Goal: Information Seeking & Learning: Learn about a topic

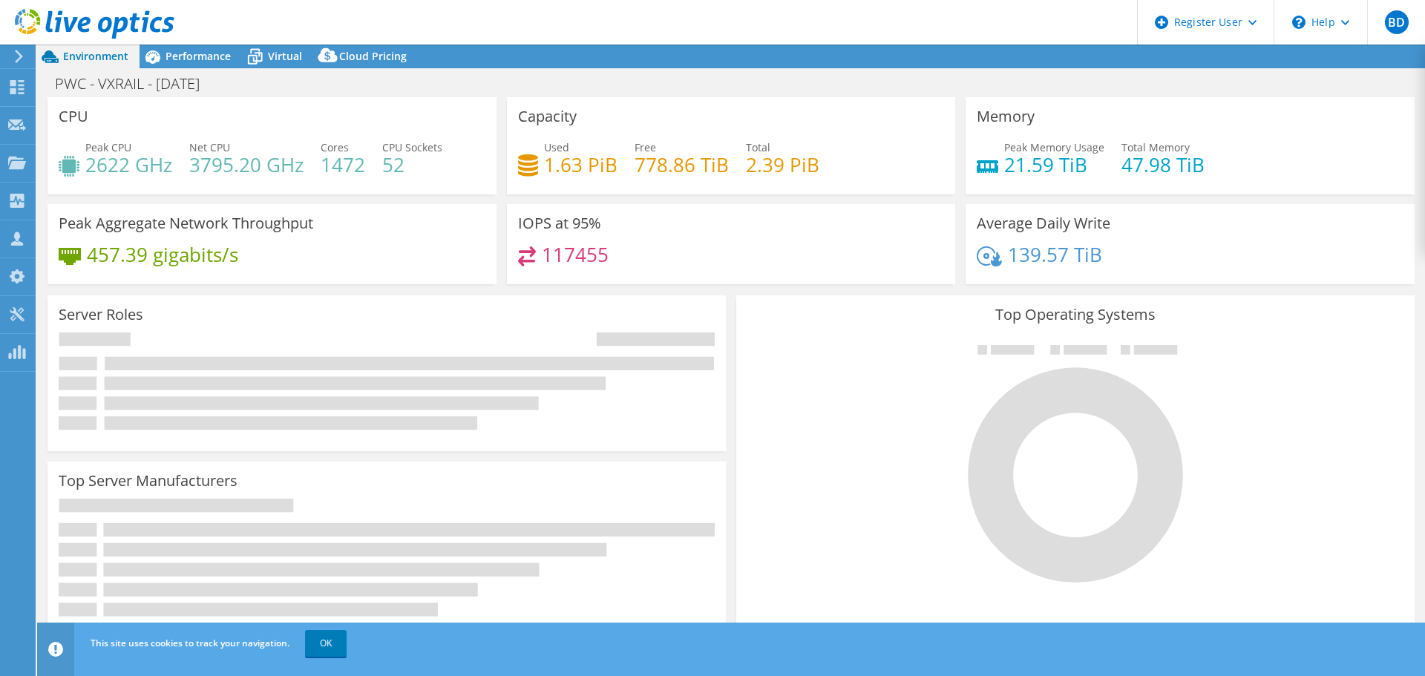
select select "USD"
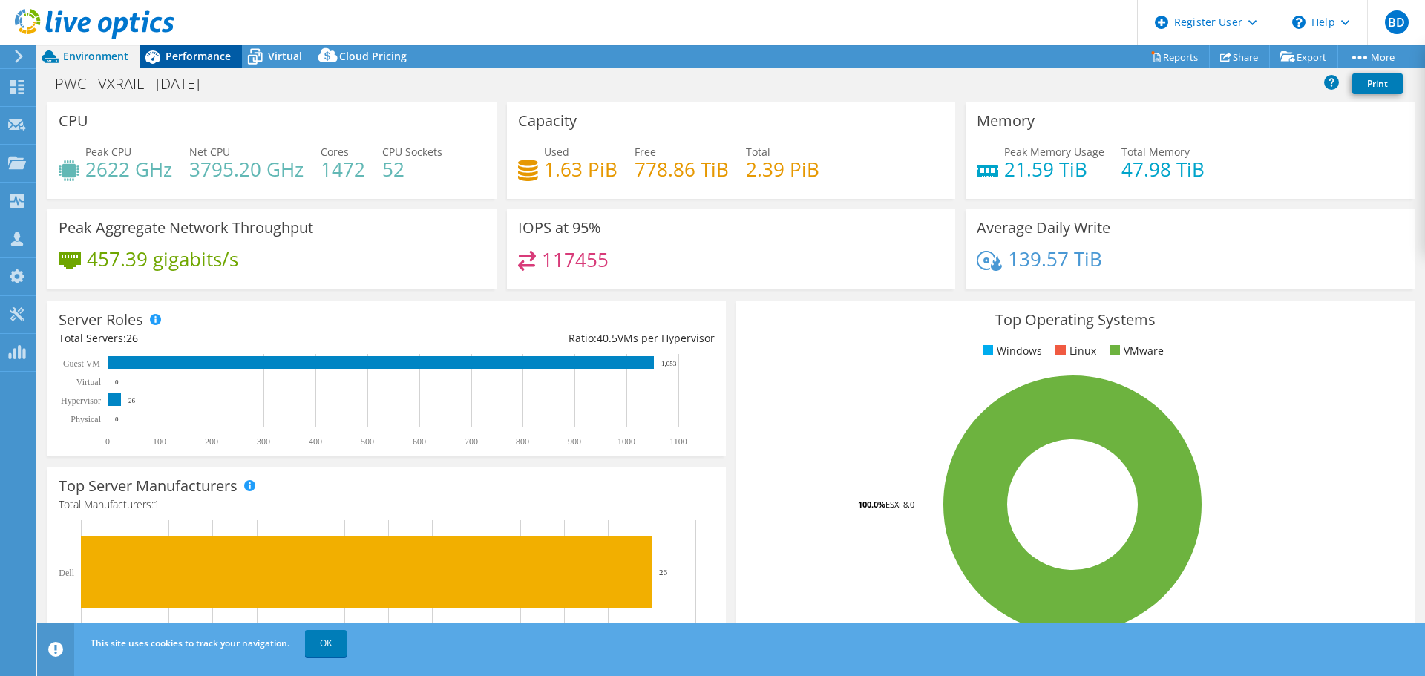
click at [197, 59] on span "Performance" at bounding box center [197, 56] width 65 height 14
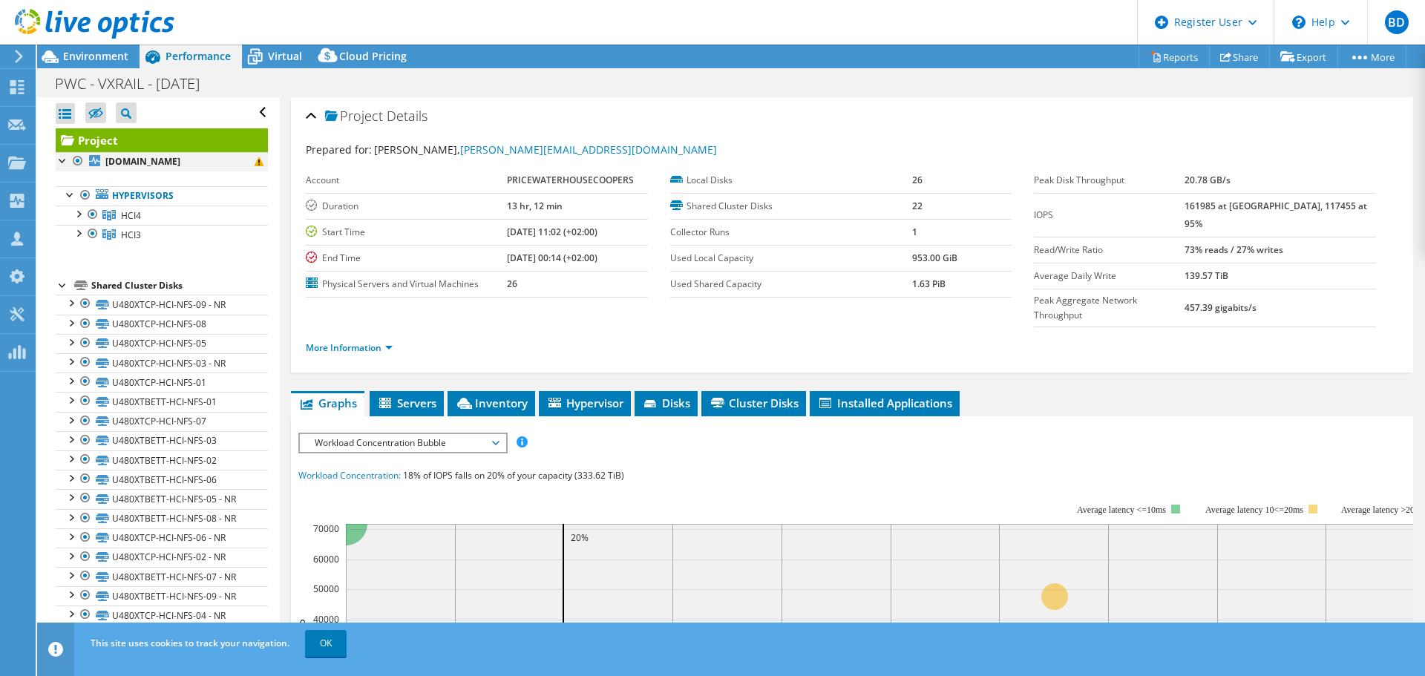
click at [80, 161] on div at bounding box center [77, 161] width 15 height 18
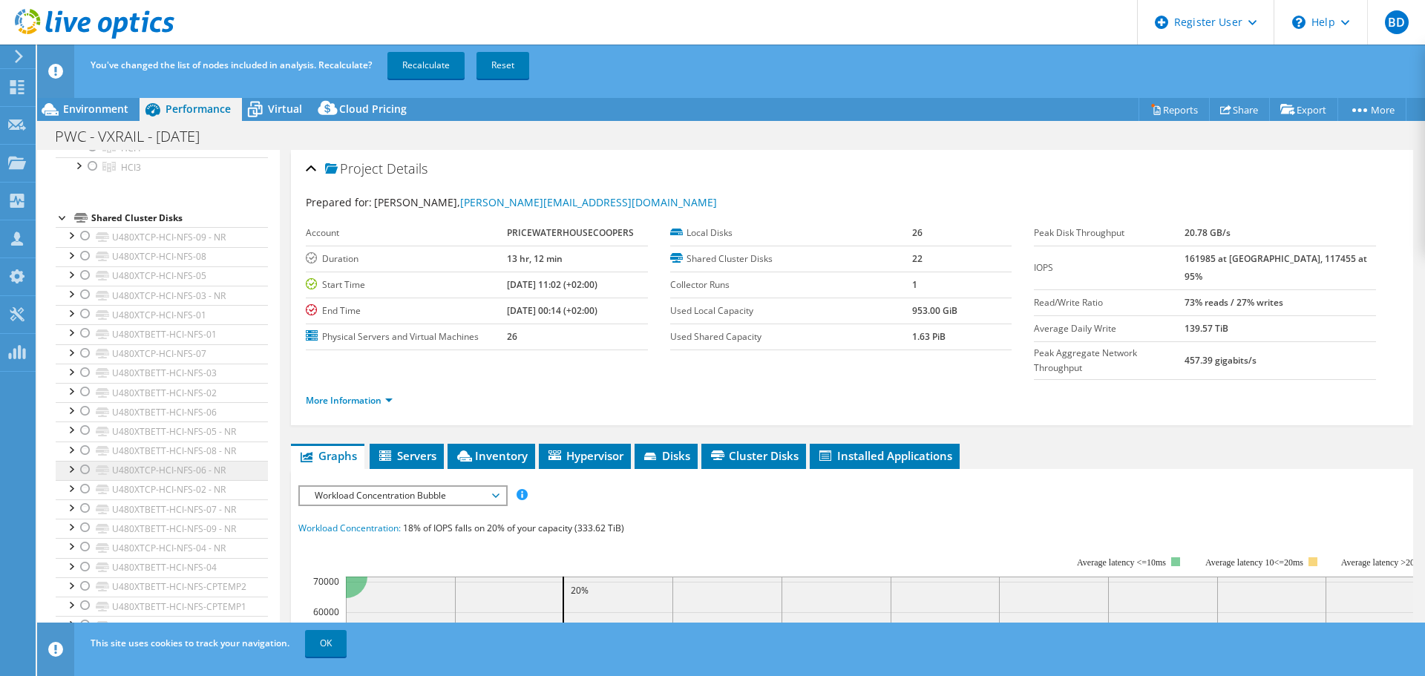
scroll to position [147, 0]
click at [330, 652] on link "OK" at bounding box center [326, 643] width 42 height 27
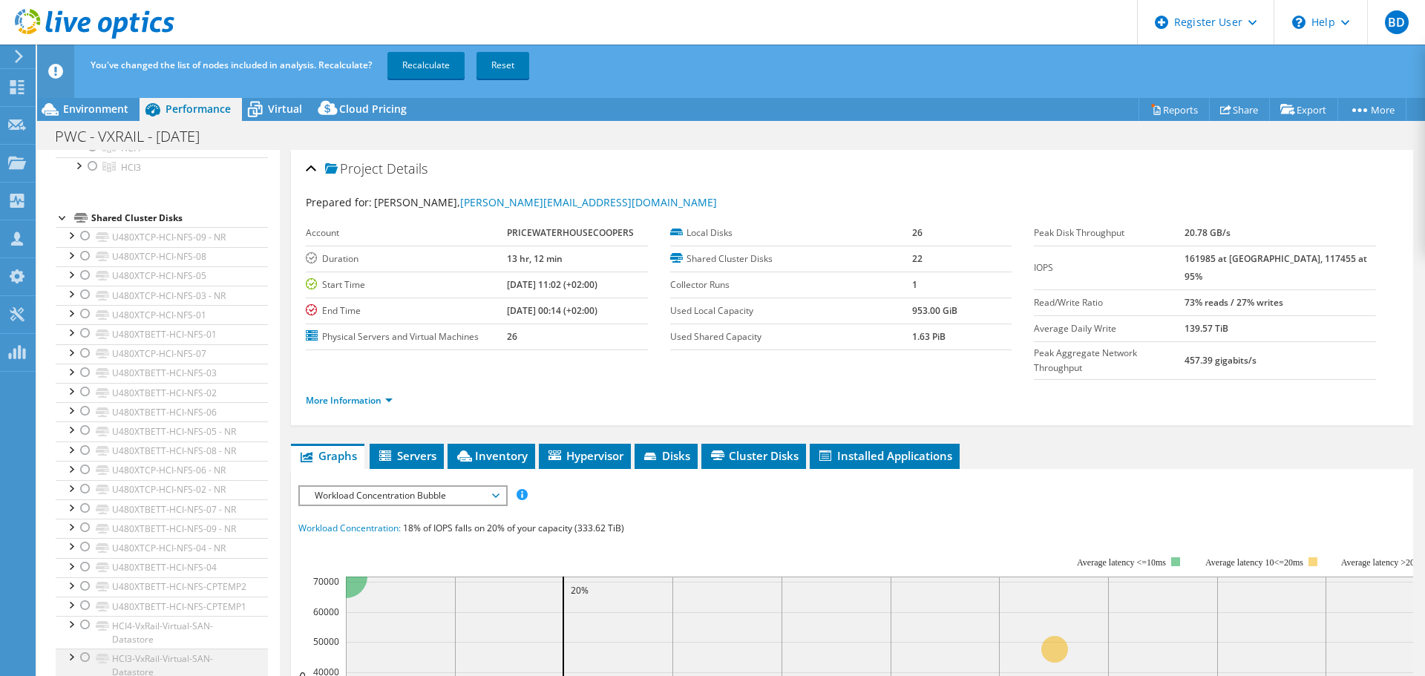
click at [83, 657] on div at bounding box center [85, 658] width 15 height 18
click at [431, 62] on link "Recalculate" at bounding box center [425, 65] width 77 height 27
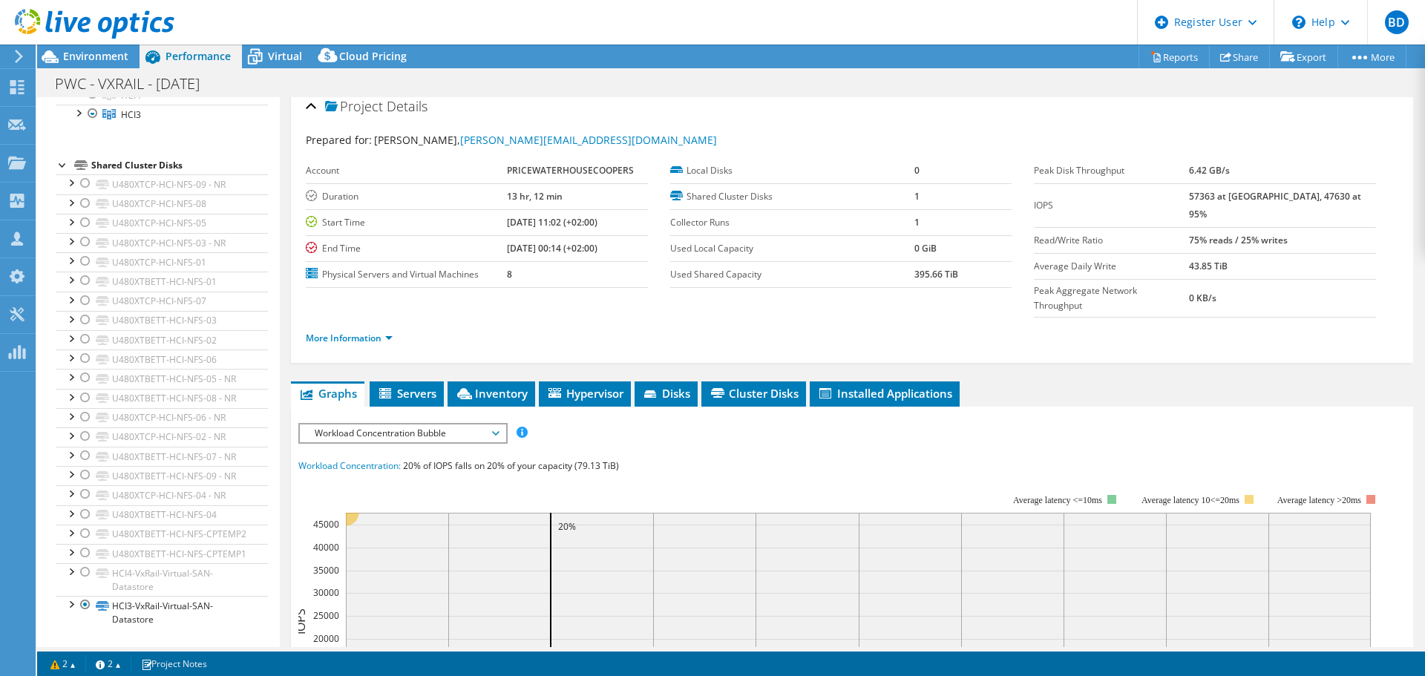
scroll to position [0, 0]
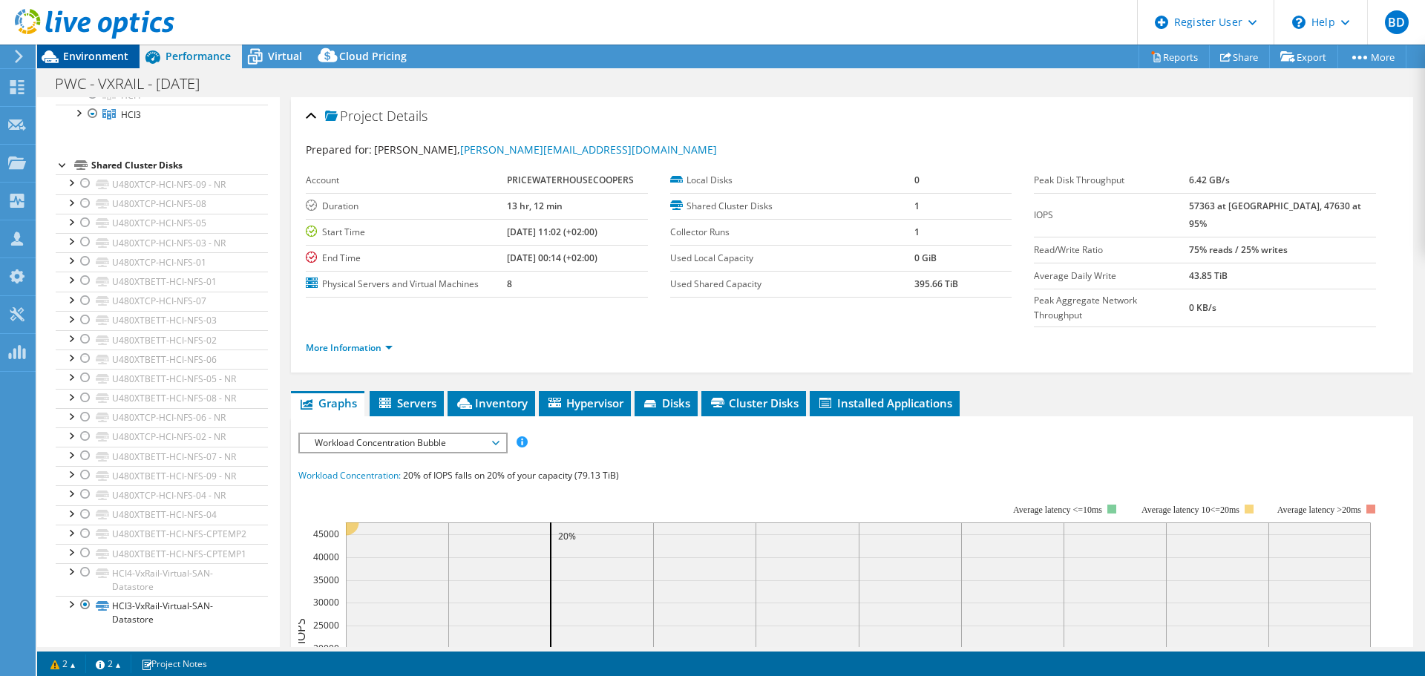
click at [85, 51] on span "Environment" at bounding box center [95, 56] width 65 height 14
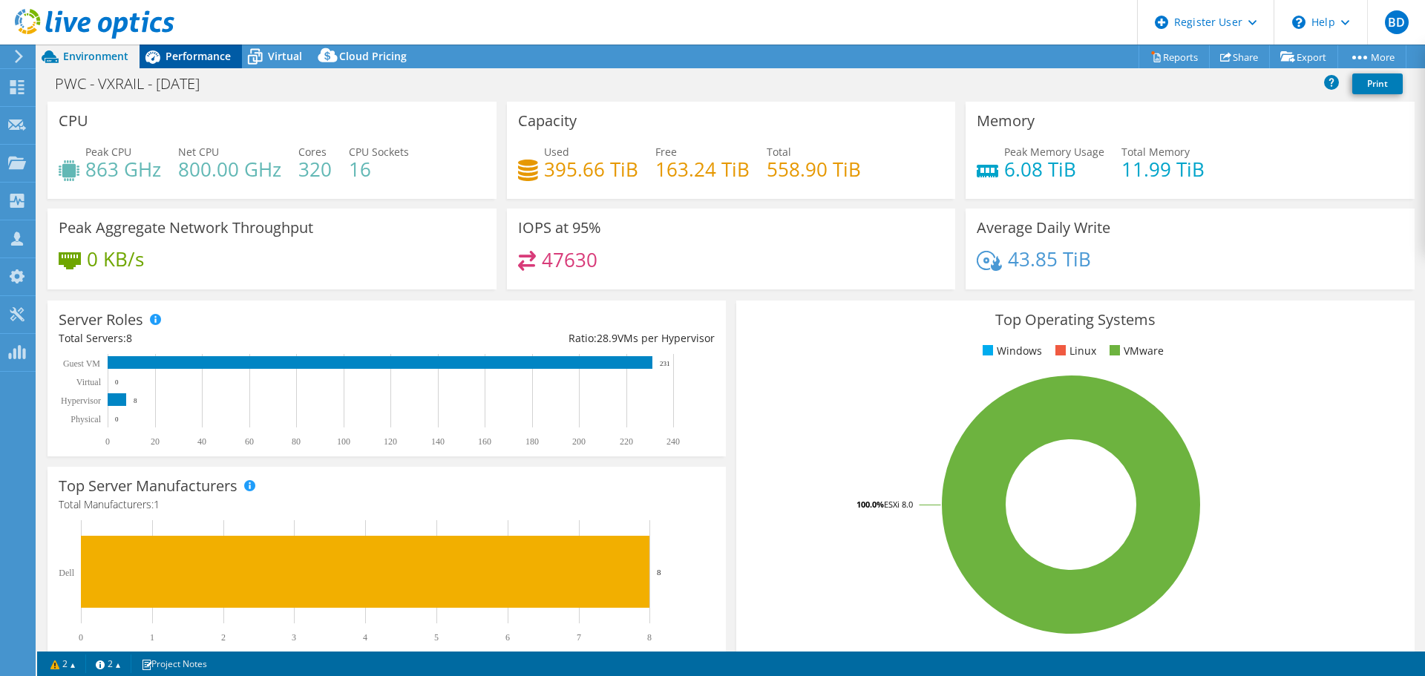
click at [204, 58] on span "Performance" at bounding box center [197, 56] width 65 height 14
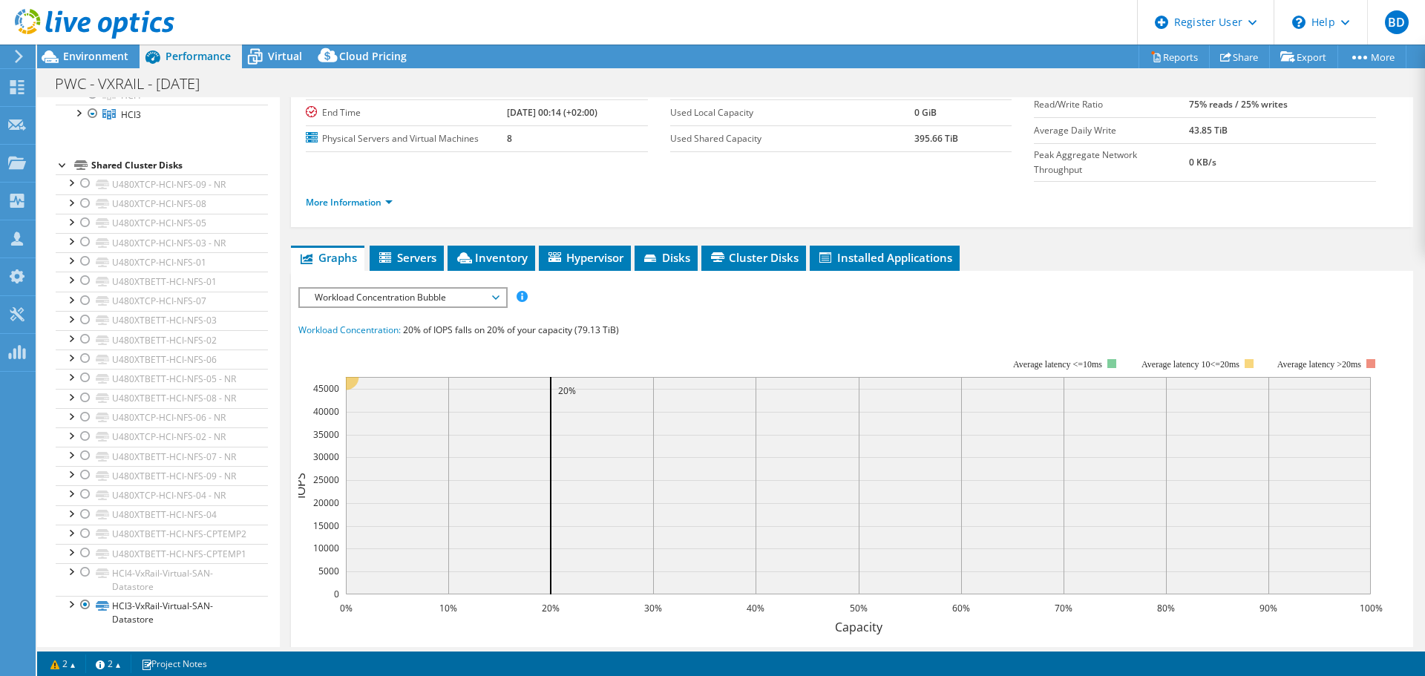
scroll to position [148, 0]
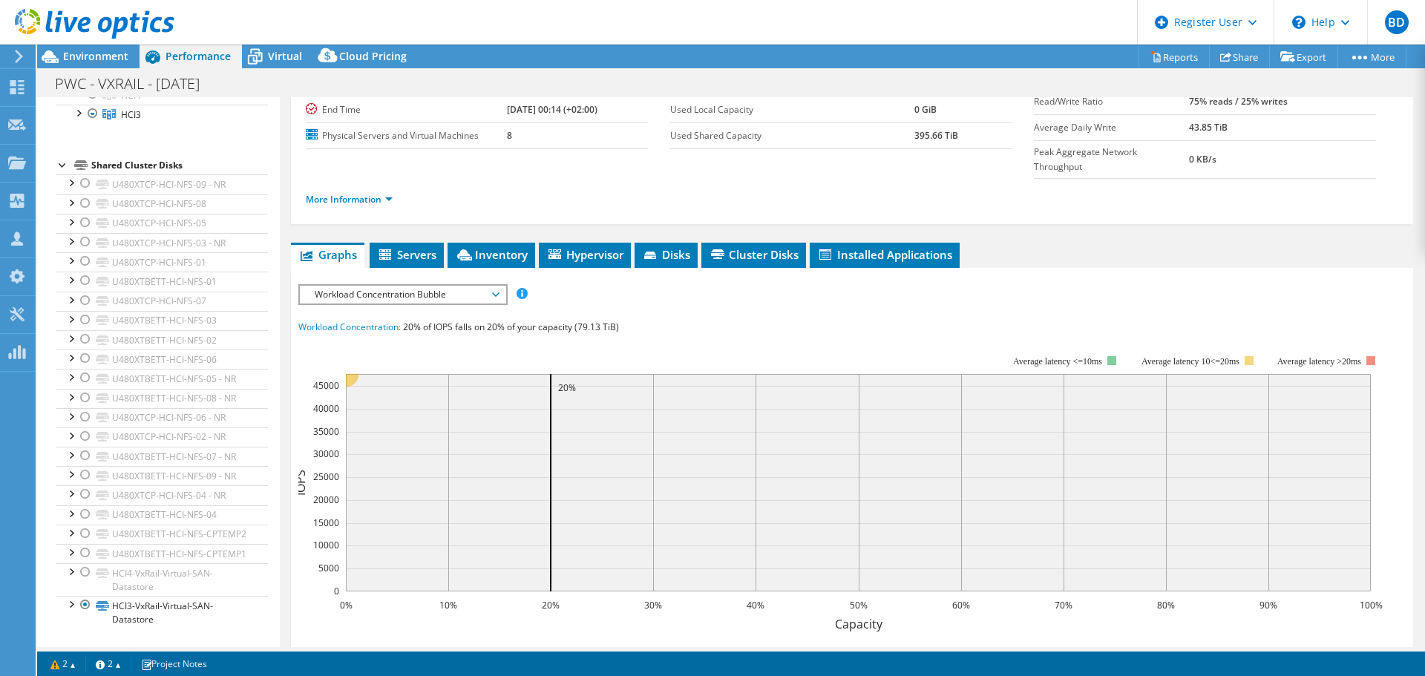
click at [430, 286] on span "Workload Concentration Bubble" at bounding box center [402, 295] width 191 height 18
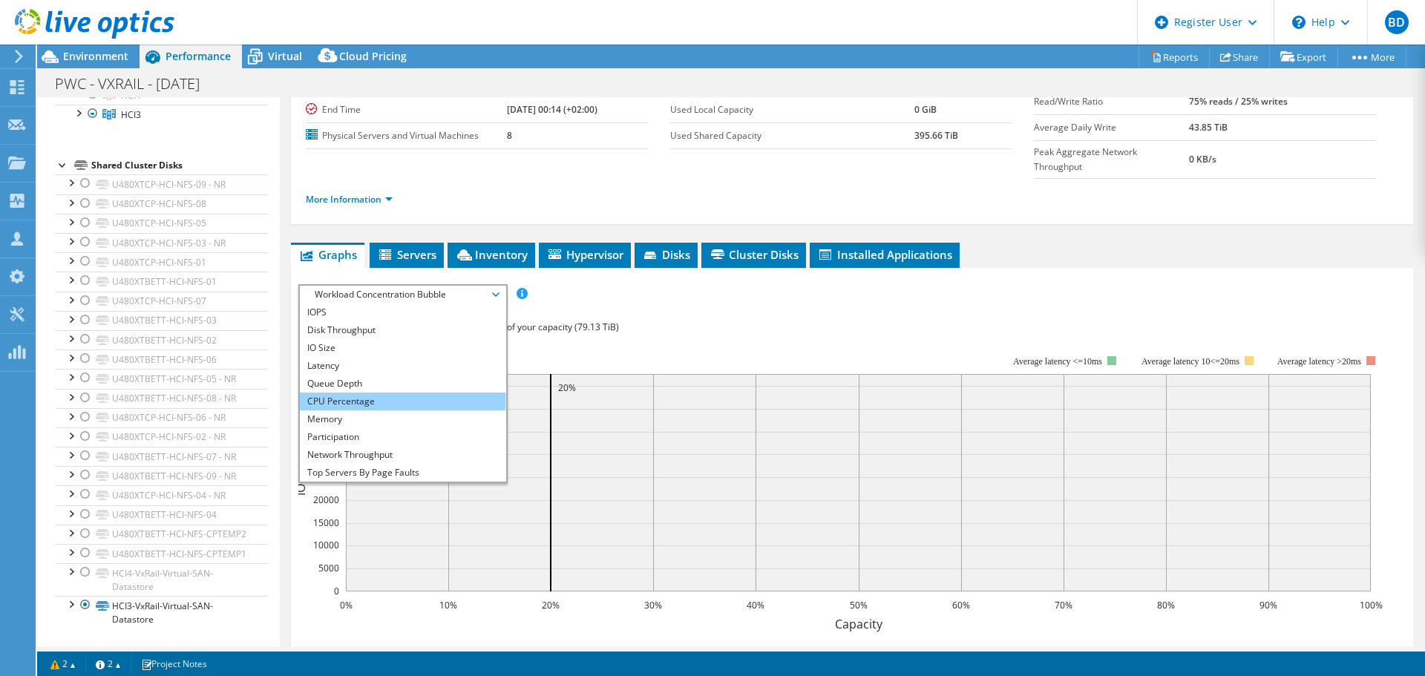
click at [423, 393] on li "CPU Percentage" at bounding box center [403, 402] width 206 height 18
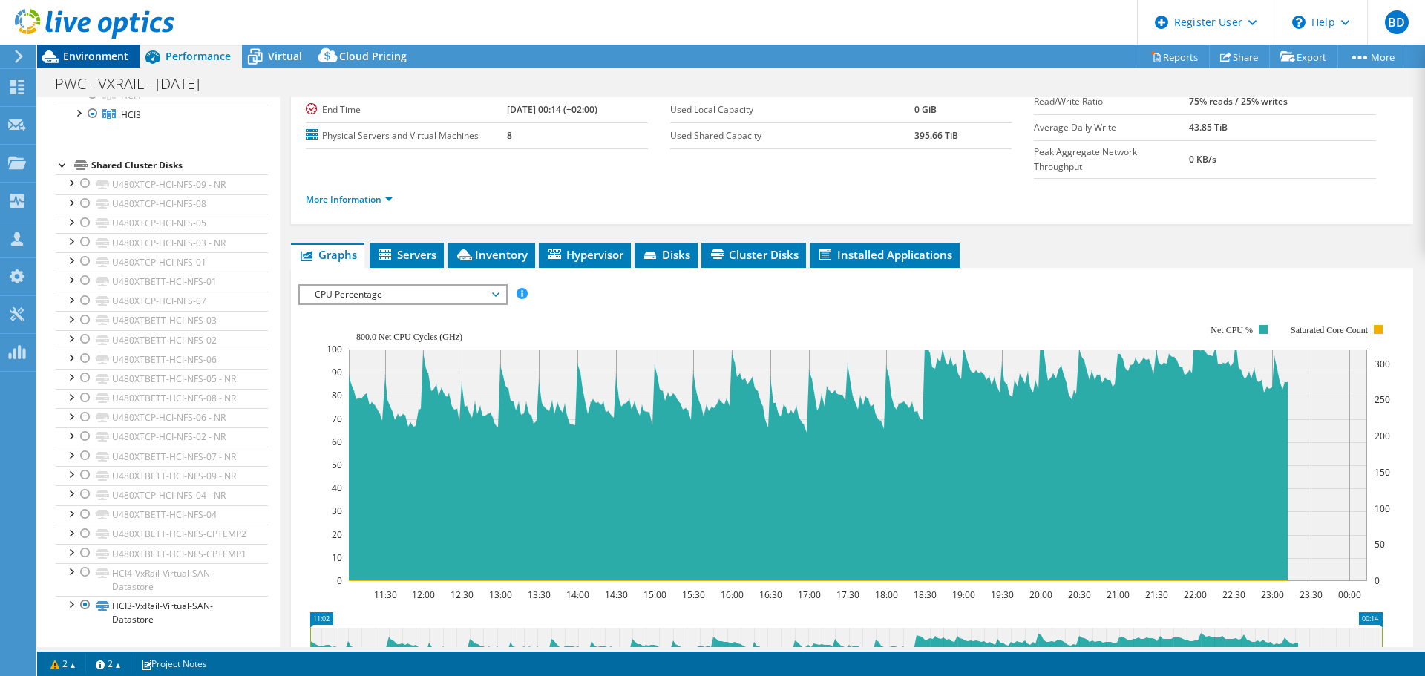
click at [95, 55] on span "Environment" at bounding box center [95, 56] width 65 height 14
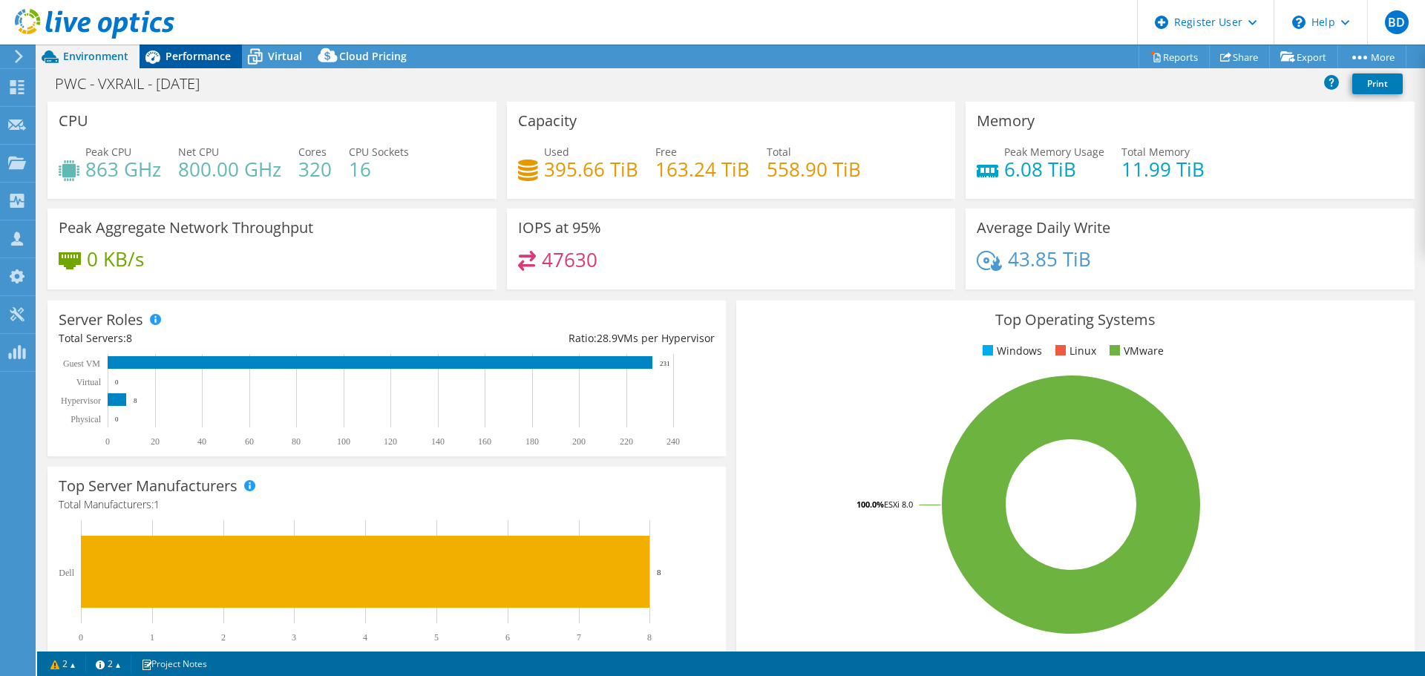
click at [188, 53] on span "Performance" at bounding box center [197, 56] width 65 height 14
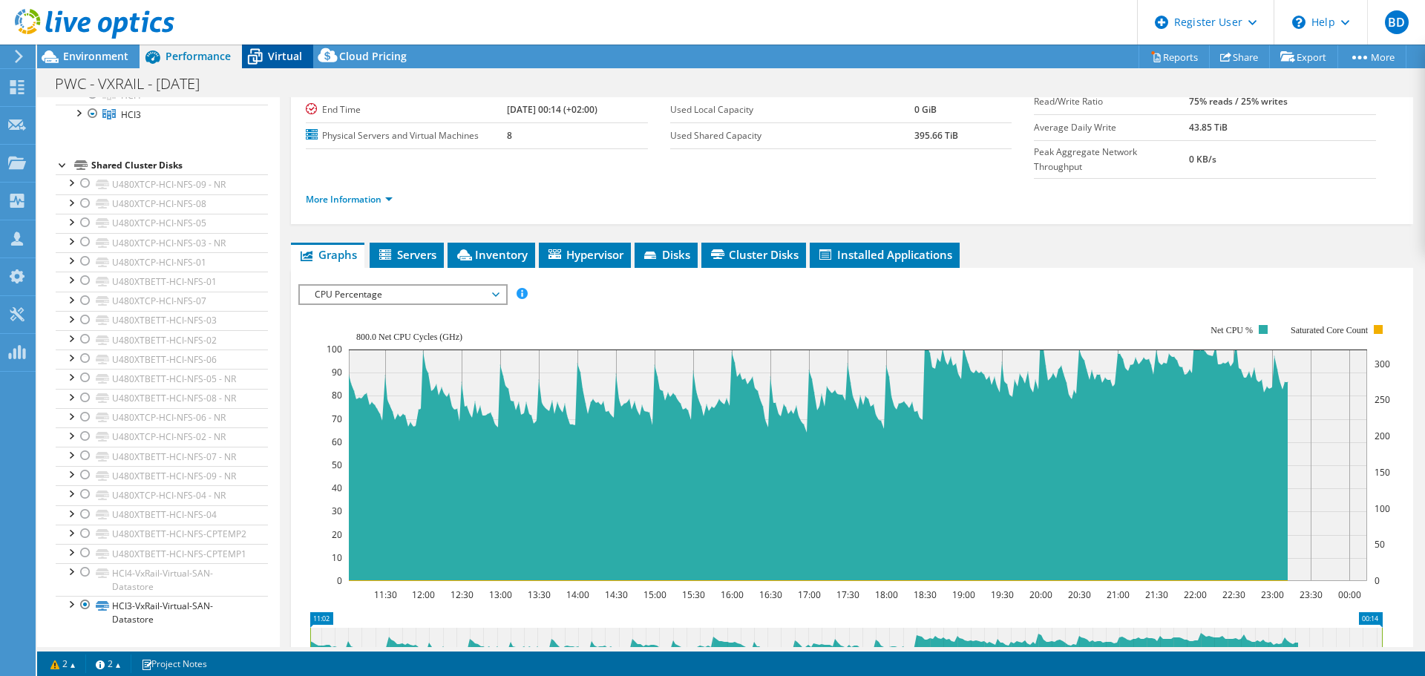
click at [283, 58] on span "Virtual" at bounding box center [285, 56] width 34 height 14
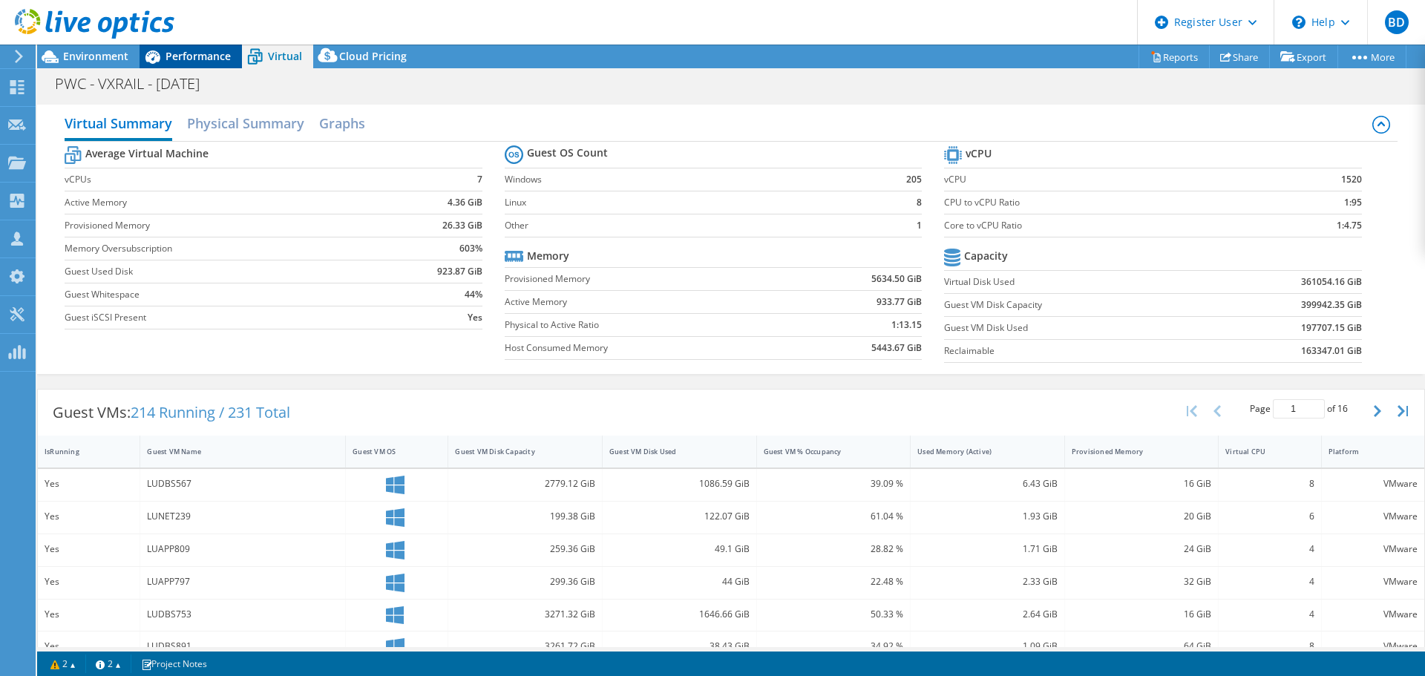
click at [185, 51] on span "Performance" at bounding box center [197, 56] width 65 height 14
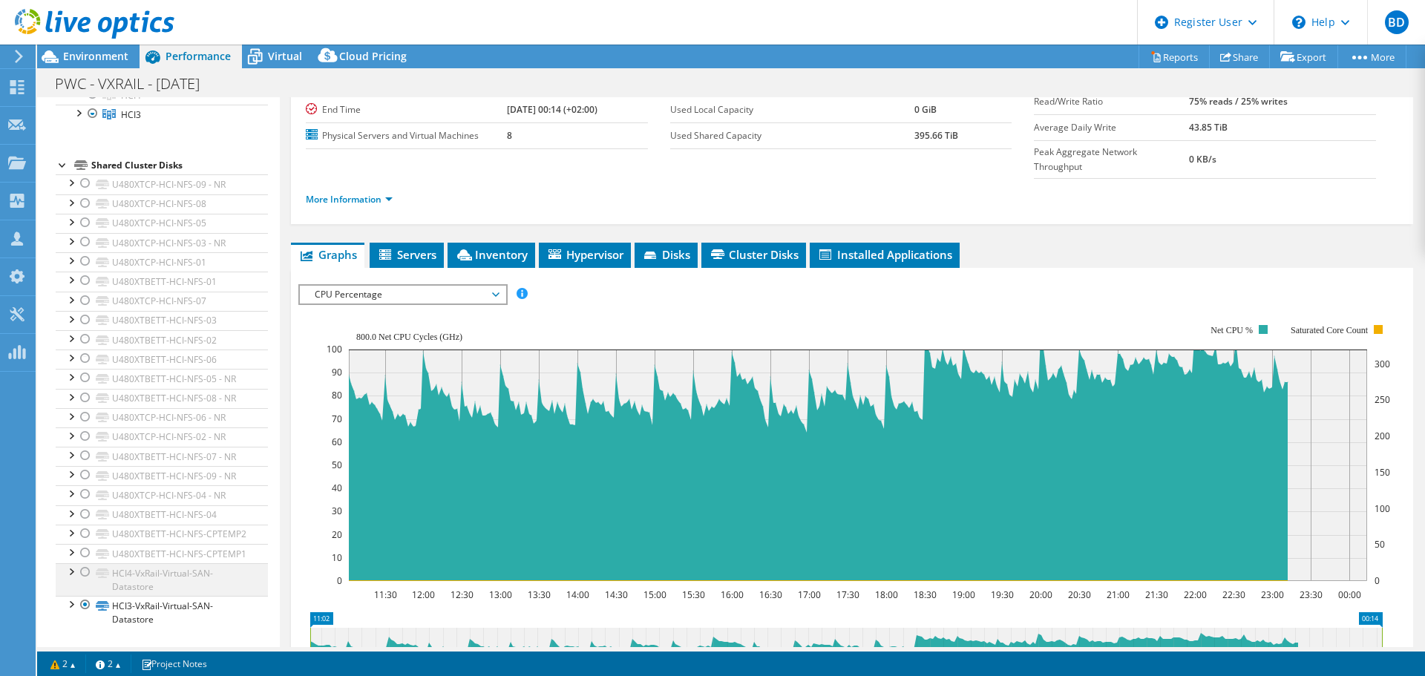
click at [85, 573] on div at bounding box center [85, 572] width 15 height 18
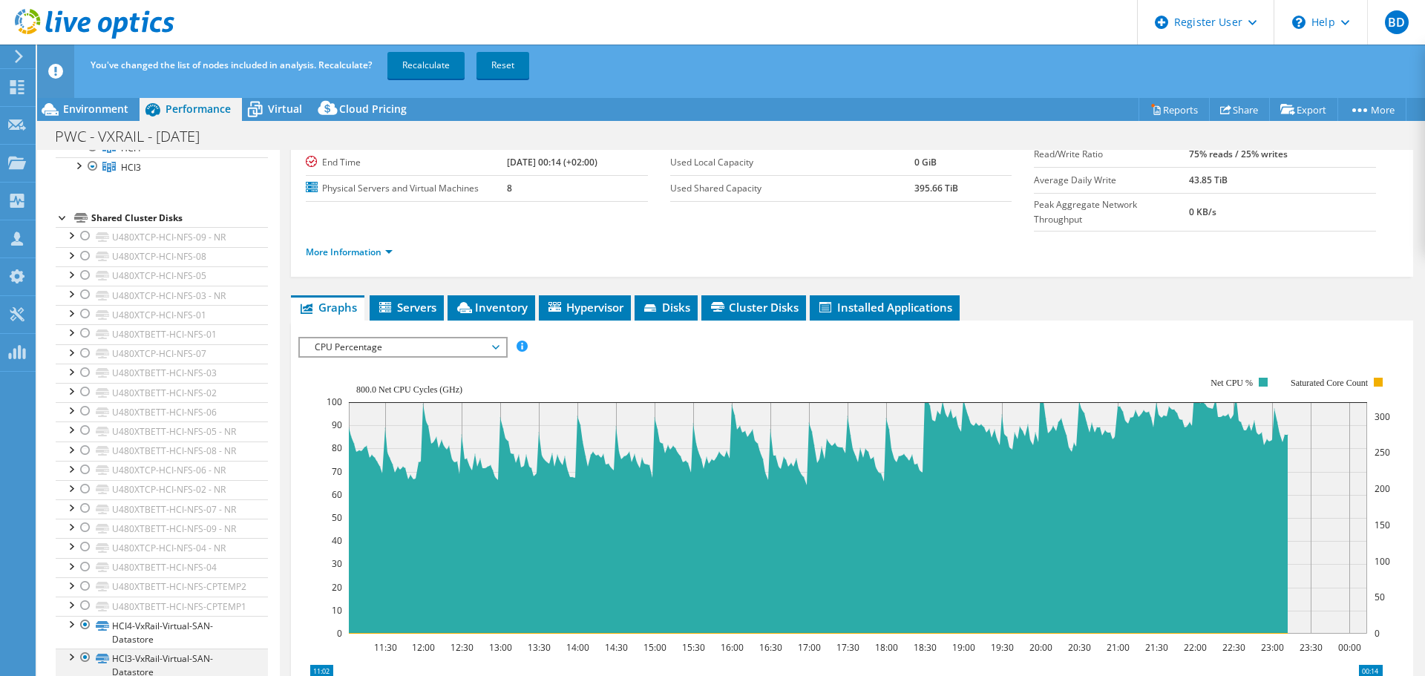
click at [83, 661] on div at bounding box center [85, 658] width 15 height 18
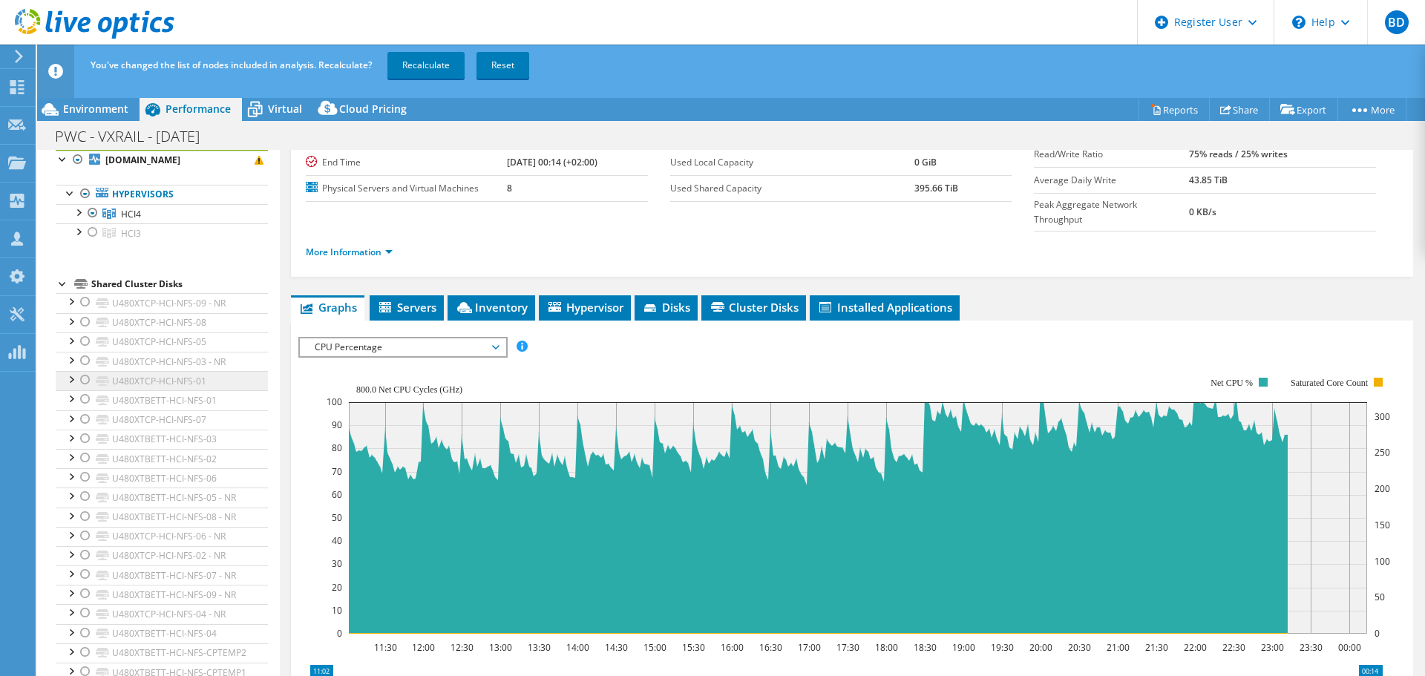
scroll to position [0, 0]
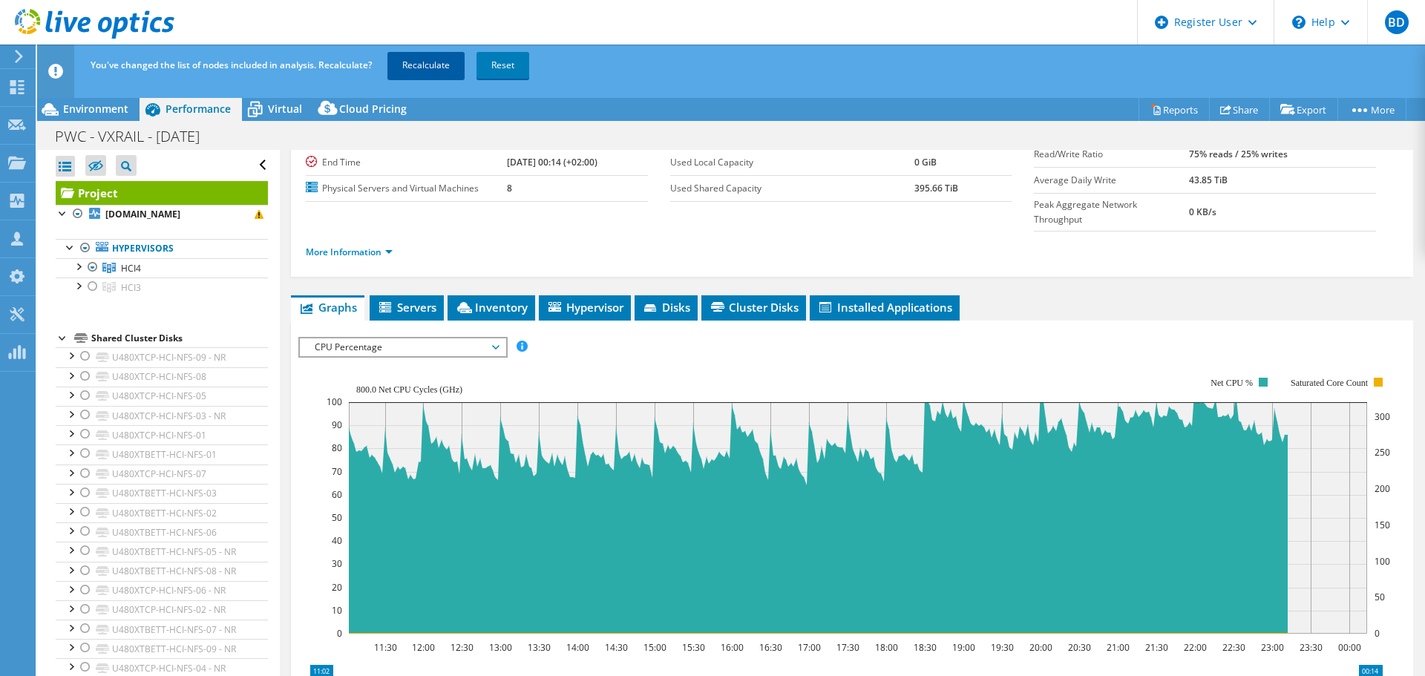
click at [416, 64] on link "Recalculate" at bounding box center [425, 65] width 77 height 27
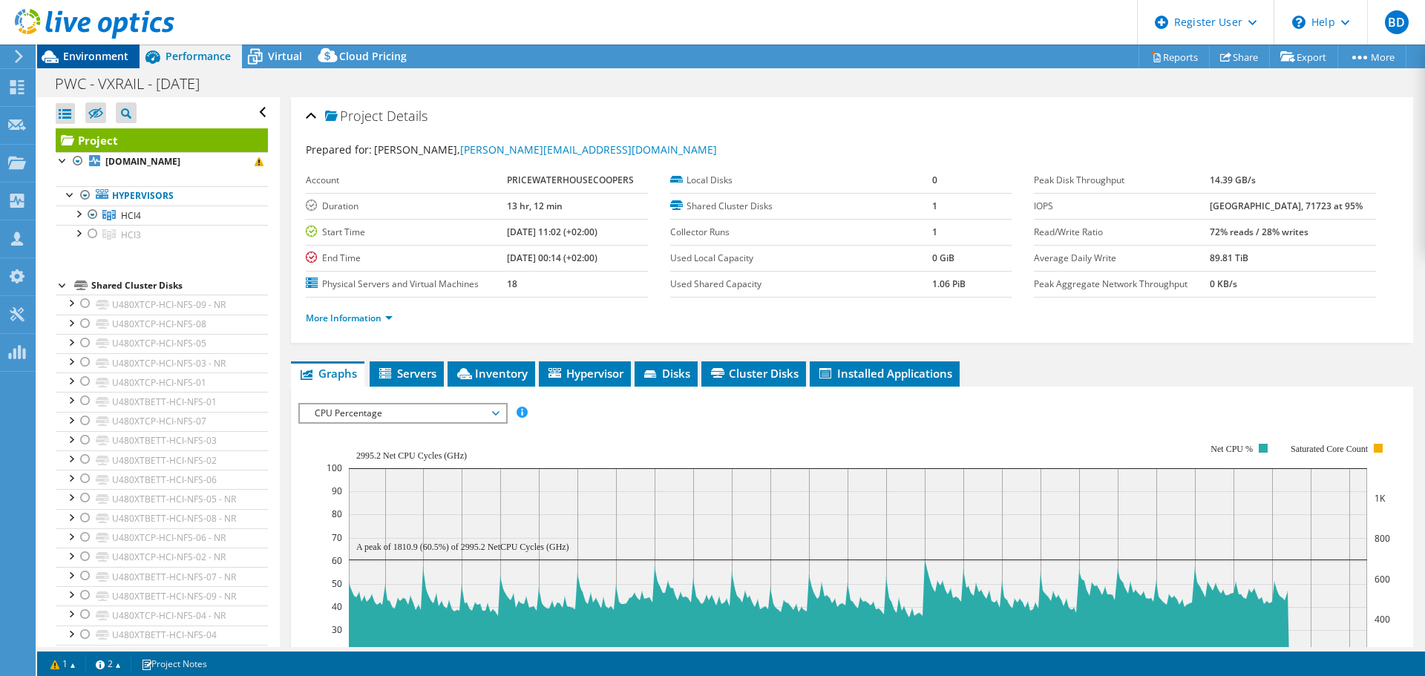
click at [116, 56] on span "Environment" at bounding box center [95, 56] width 65 height 14
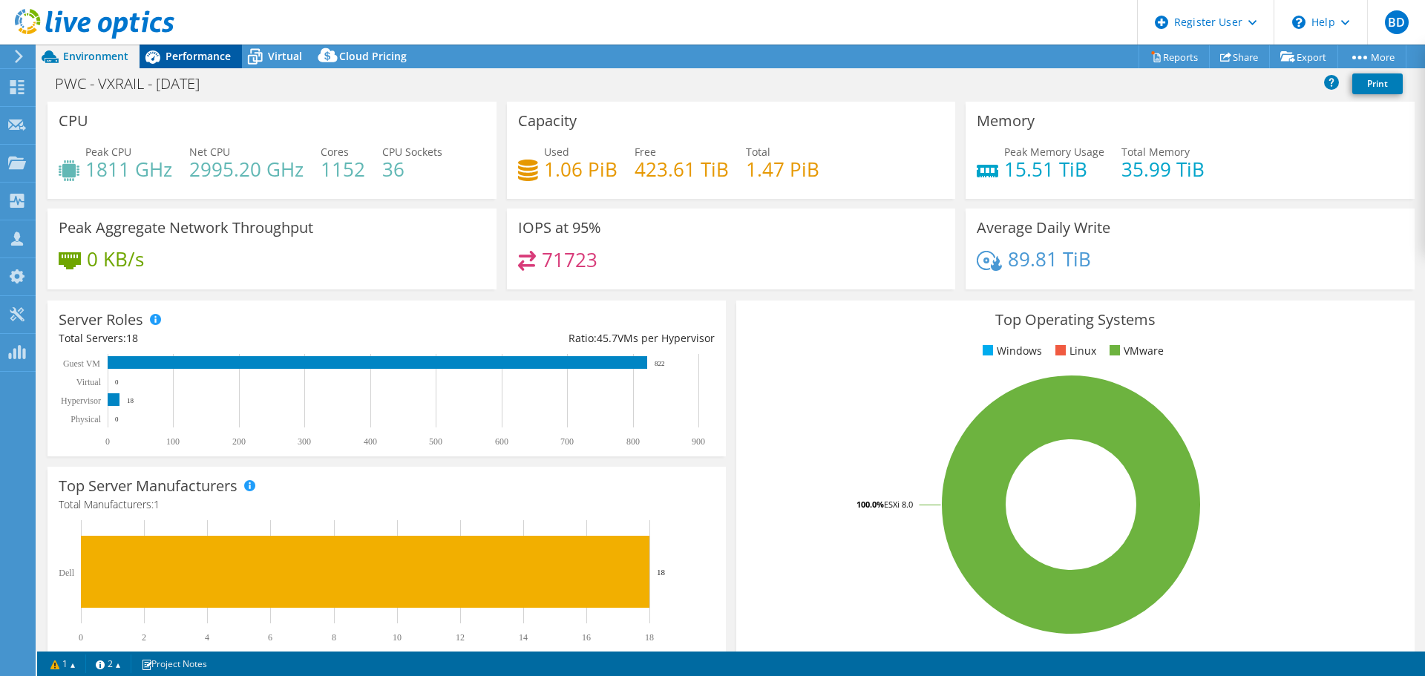
click at [209, 55] on span "Performance" at bounding box center [197, 56] width 65 height 14
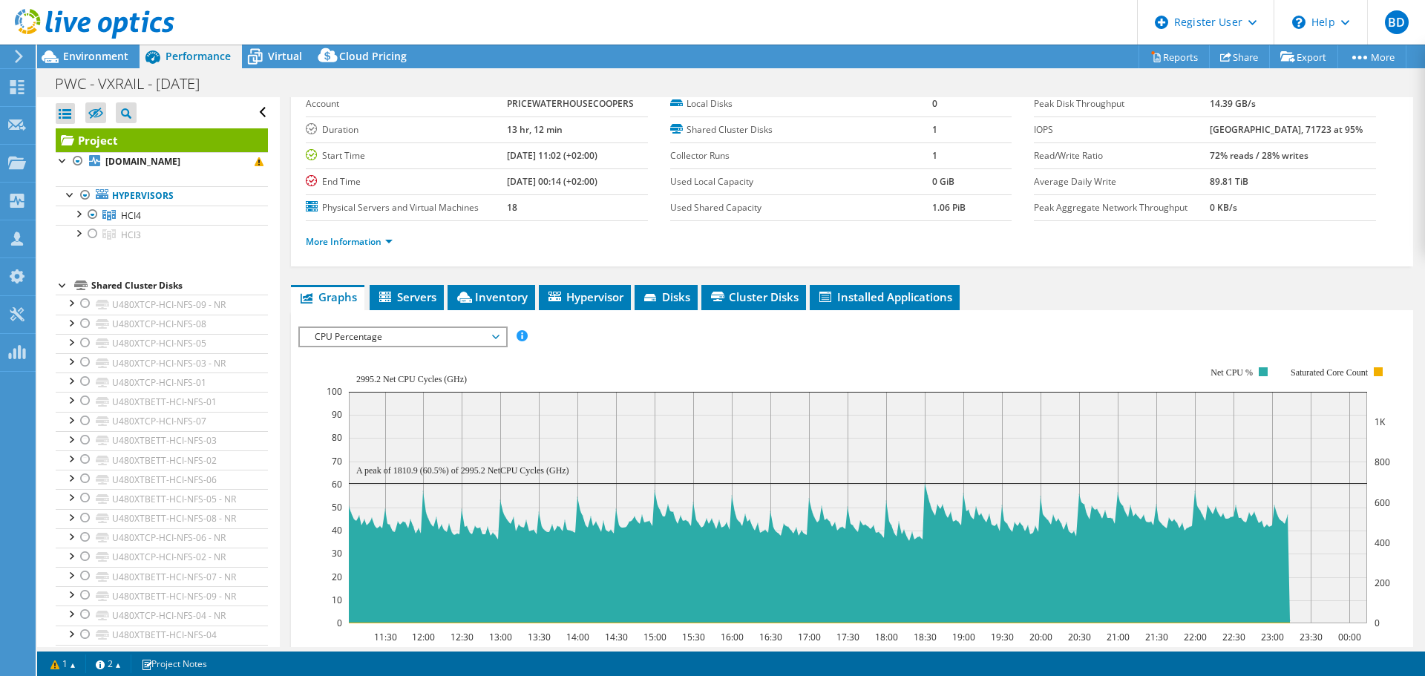
scroll to position [148, 0]
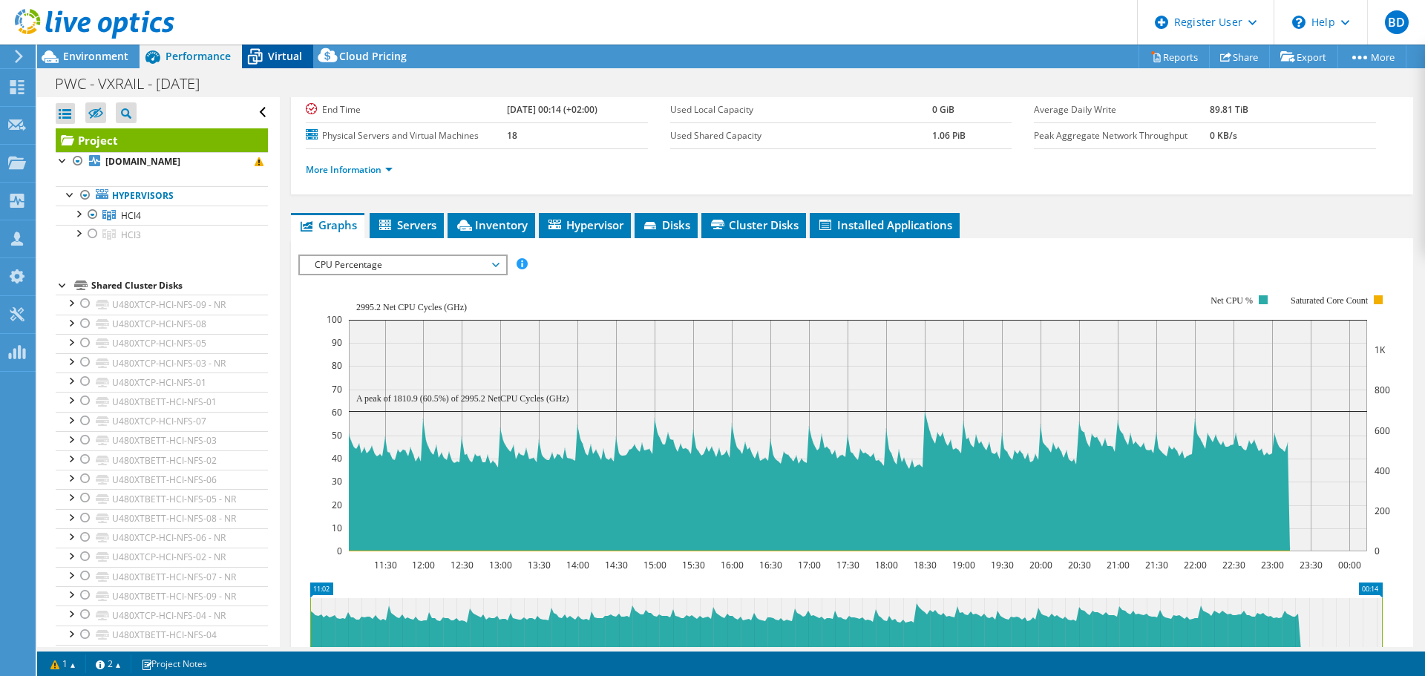
click at [275, 50] on span "Virtual" at bounding box center [285, 56] width 34 height 14
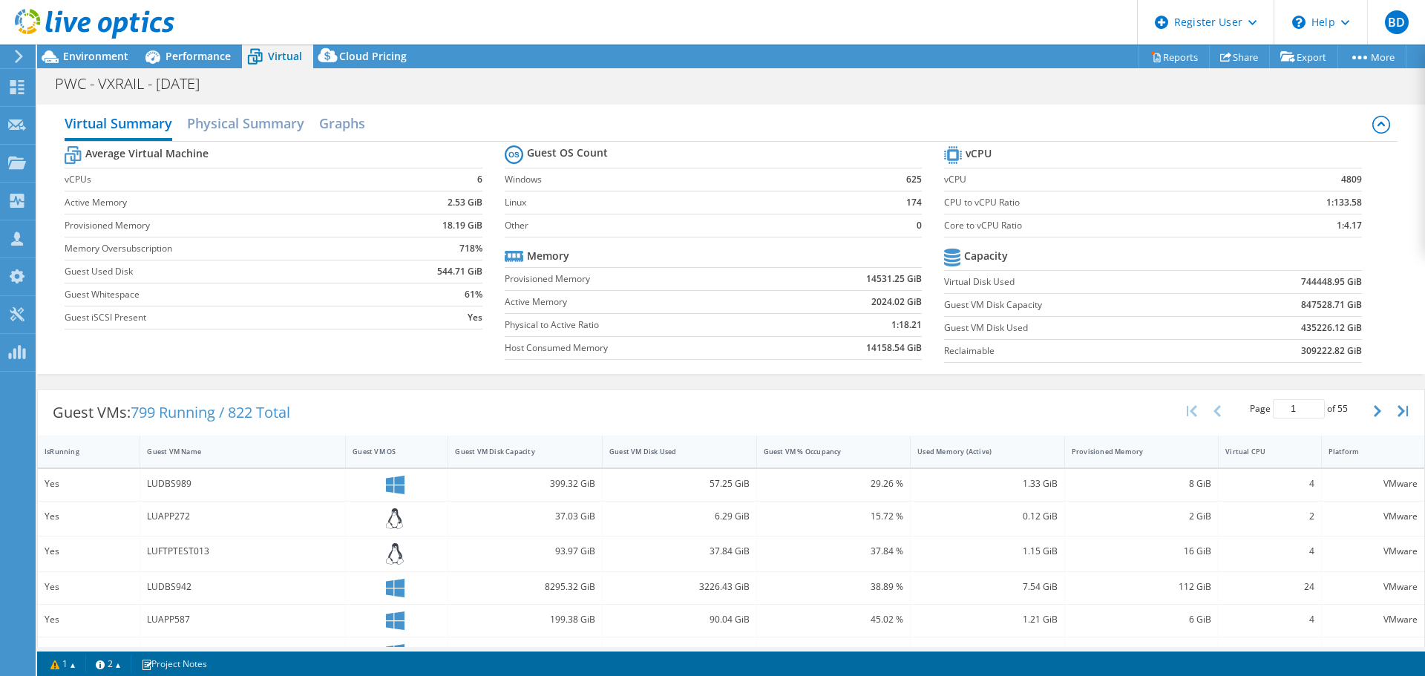
scroll to position [74, 0]
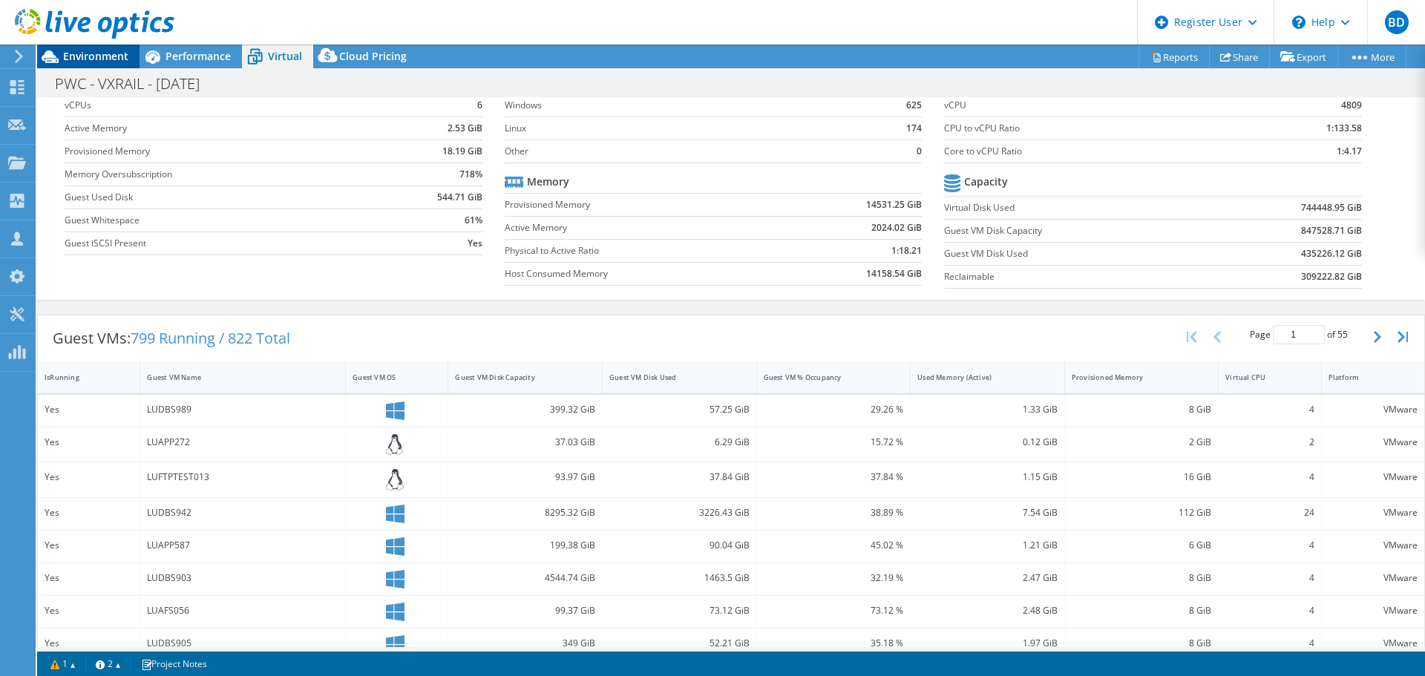
click at [103, 55] on span "Environment" at bounding box center [95, 56] width 65 height 14
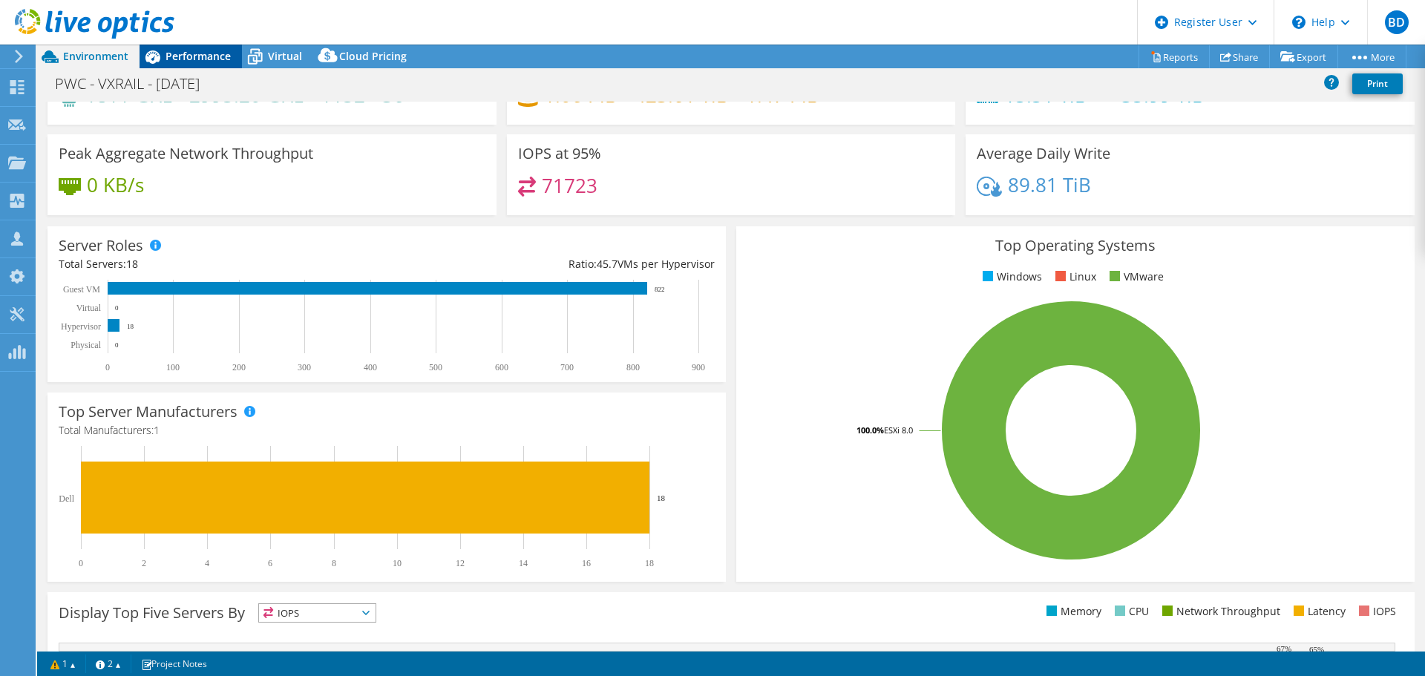
click at [204, 59] on span "Performance" at bounding box center [197, 56] width 65 height 14
